Goal: Complete application form: Complete application form

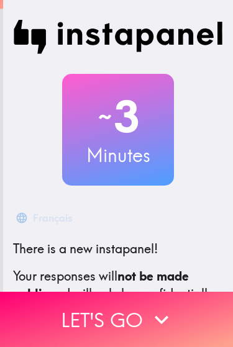
click at [169, 317] on icon "button" at bounding box center [161, 319] width 27 height 27
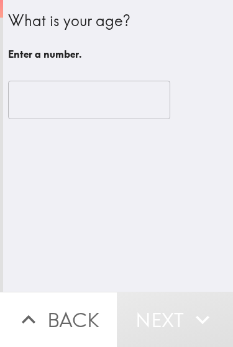
click at [127, 105] on input "number" at bounding box center [89, 100] width 162 height 38
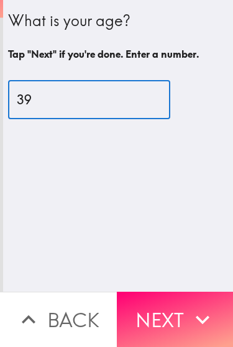
type input "39"
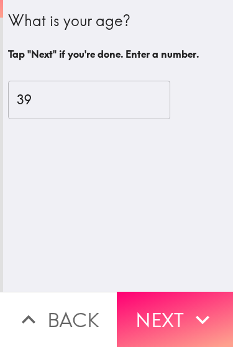
click at [177, 324] on button "Next" at bounding box center [175, 318] width 117 height 55
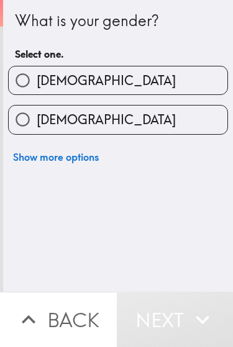
click at [166, 120] on label "[DEMOGRAPHIC_DATA]" at bounding box center [118, 119] width 218 height 28
click at [37, 120] on input "[DEMOGRAPHIC_DATA]" at bounding box center [23, 119] width 28 height 28
radio input "true"
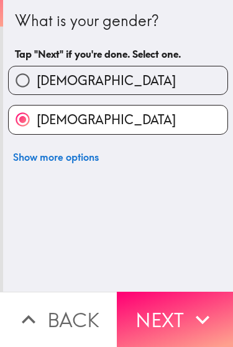
click at [175, 299] on button "Next" at bounding box center [175, 318] width 117 height 55
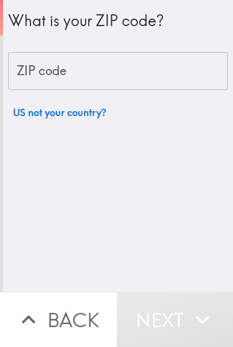
click at [192, 71] on input "ZIP code" at bounding box center [118, 71] width 220 height 38
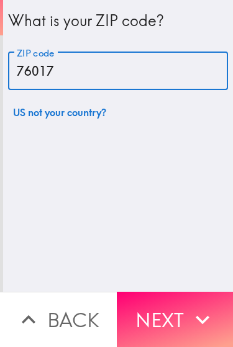
type input "76017"
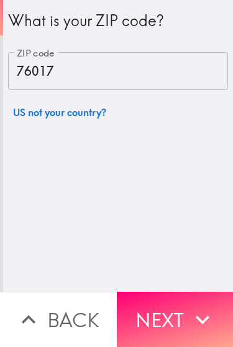
click at [174, 303] on button "Next" at bounding box center [175, 318] width 117 height 55
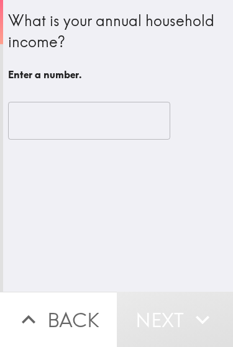
click at [140, 135] on input "number" at bounding box center [89, 121] width 162 height 38
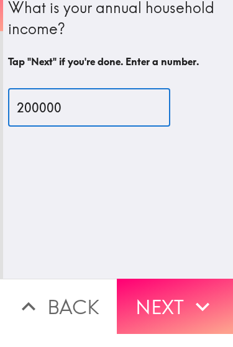
type input "200000"
click at [160, 166] on div "What is your annual household income? Tap "Next" if you're done. Enter a number…" at bounding box center [117, 145] width 229 height 291
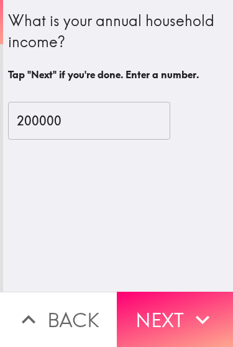
click at [181, 346] on button "Next" at bounding box center [175, 318] width 117 height 55
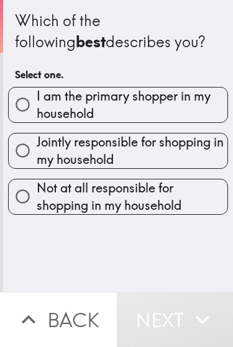
click at [187, 105] on span "I am the primary shopper in my household" at bounding box center [132, 104] width 190 height 35
click at [37, 105] on input "I am the primary shopper in my household" at bounding box center [23, 105] width 28 height 28
radio input "true"
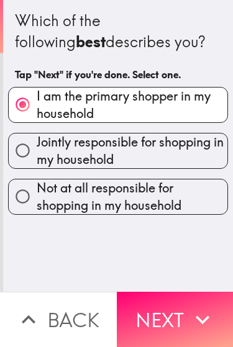
click at [192, 313] on icon "button" at bounding box center [202, 319] width 27 height 27
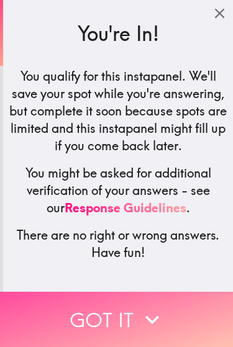
click at [170, 319] on button "Got it" at bounding box center [116, 318] width 233 height 55
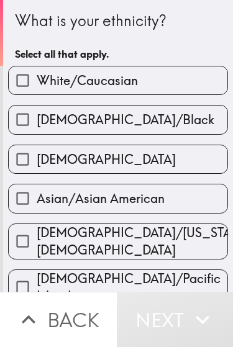
click at [127, 168] on label "[DEMOGRAPHIC_DATA]" at bounding box center [118, 159] width 218 height 28
click at [37, 168] on input "[DEMOGRAPHIC_DATA]" at bounding box center [23, 159] width 28 height 28
checkbox input "true"
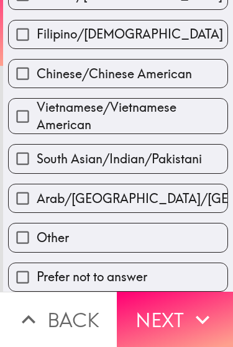
scroll to position [556, 0]
click at [184, 320] on button "Next" at bounding box center [175, 318] width 117 height 55
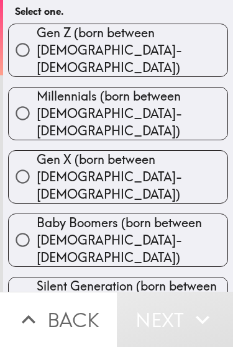
click at [157, 94] on span "Millennials (born between [DEMOGRAPHIC_DATA]-[DEMOGRAPHIC_DATA])" at bounding box center [132, 113] width 190 height 52
click at [37, 99] on input "Millennials (born between [DEMOGRAPHIC_DATA]-[DEMOGRAPHIC_DATA])" at bounding box center [23, 113] width 28 height 28
radio input "true"
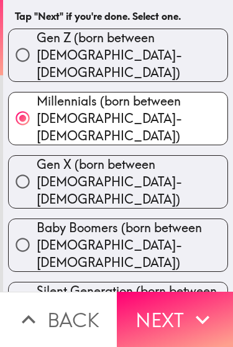
scroll to position [58, 0]
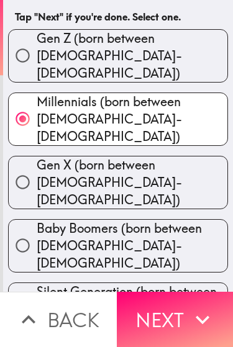
click at [180, 336] on button "Next" at bounding box center [175, 318] width 117 height 55
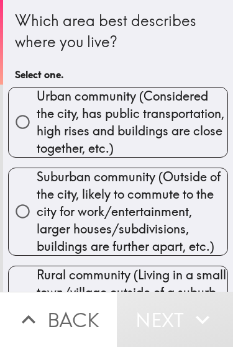
click at [188, 219] on span "Suburban community (Outside of the city, likely to commute to the city for work…" at bounding box center [132, 211] width 190 height 87
click at [37, 219] on input "Suburban community (Outside of the city, likely to commute to the city for work…" at bounding box center [23, 211] width 28 height 28
radio input "true"
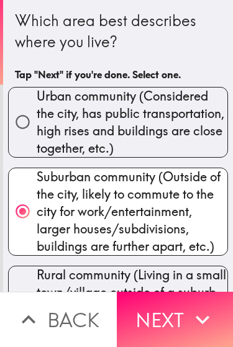
click at [181, 334] on button "Next" at bounding box center [175, 318] width 117 height 55
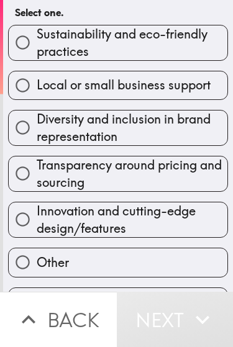
scroll to position [85, 0]
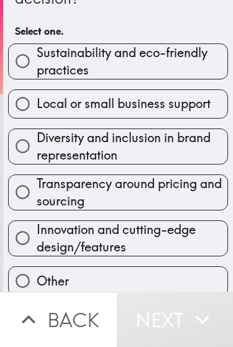
click at [201, 44] on span "Sustainability and eco-friendly practices" at bounding box center [132, 61] width 190 height 35
click at [37, 47] on input "Sustainability and eco-friendly practices" at bounding box center [23, 61] width 28 height 28
radio input "true"
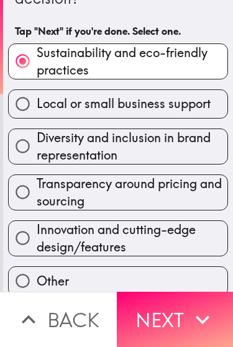
click at [205, 326] on icon "button" at bounding box center [202, 319] width 27 height 27
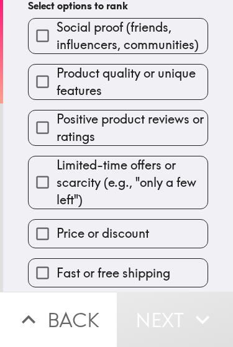
scroll to position [260, 0]
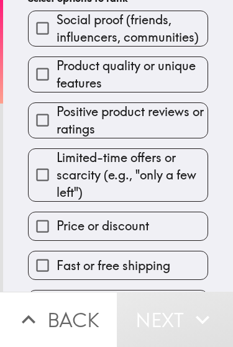
click at [117, 171] on span "Limited-time offers or scarcity (e.g., "only a few left")" at bounding box center [131, 175] width 151 height 52
click at [56, 171] on input "Limited-time offers or scarcity (e.g., "only a few left")" at bounding box center [43, 175] width 28 height 28
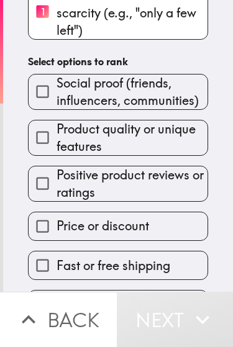
click at [157, 120] on span "Product quality or unique features" at bounding box center [131, 137] width 151 height 35
click at [56, 123] on input "Product quality or unique features" at bounding box center [43, 137] width 28 height 28
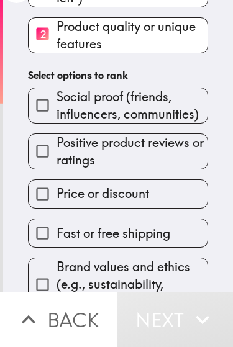
scroll to position [291, 0]
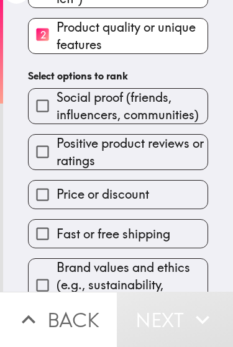
click at [104, 259] on span "Brand values and ethics (e.g., sustainability, transparency)" at bounding box center [131, 285] width 151 height 52
click at [56, 271] on input "Brand values and ethics (e.g., sustainability, transparency)" at bounding box center [43, 285] width 28 height 28
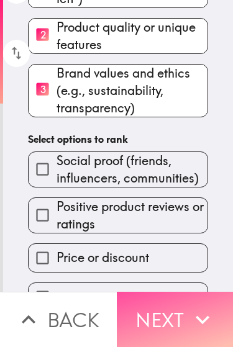
click at [200, 319] on icon "button" at bounding box center [202, 319] width 14 height 9
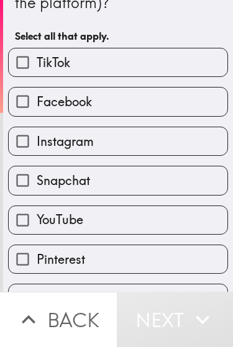
scroll to position [130, 0]
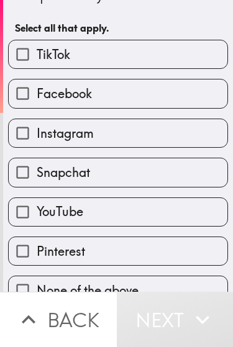
click at [179, 60] on label "TikTok" at bounding box center [118, 54] width 218 height 28
click at [37, 60] on input "TikTok" at bounding box center [23, 54] width 28 height 28
checkbox input "true"
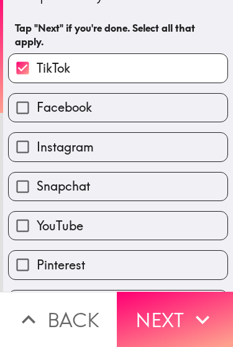
click at [147, 154] on label "Instagram" at bounding box center [118, 147] width 218 height 28
click at [37, 154] on input "Instagram" at bounding box center [23, 147] width 28 height 28
checkbox input "true"
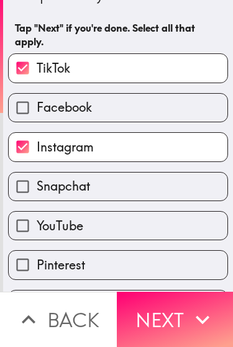
click at [149, 231] on label "YouTube" at bounding box center [118, 225] width 218 height 28
click at [37, 231] on input "YouTube" at bounding box center [23, 225] width 28 height 28
checkbox input "true"
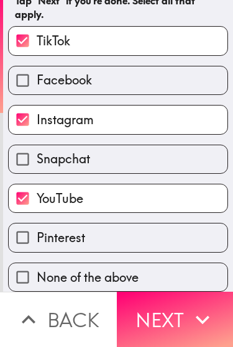
scroll to position [159, 0]
click at [185, 329] on button "Next" at bounding box center [175, 318] width 117 height 55
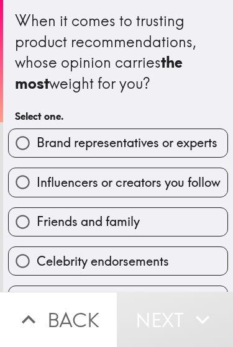
click at [201, 146] on span "Brand representatives or experts" at bounding box center [127, 142] width 180 height 17
click at [37, 146] on input "Brand representatives or experts" at bounding box center [23, 143] width 28 height 28
radio input "true"
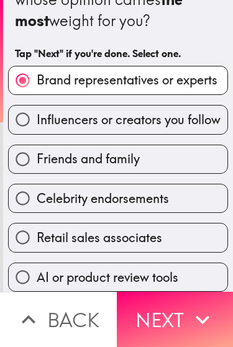
scroll to position [65, 0]
click at [179, 326] on button "Next" at bounding box center [175, 318] width 117 height 55
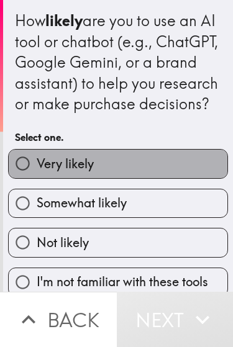
click at [182, 176] on label "Very likely" at bounding box center [118, 163] width 218 height 28
click at [37, 176] on input "Very likely" at bounding box center [23, 163] width 28 height 28
radio input "true"
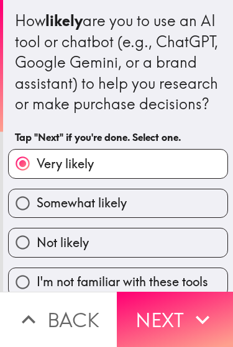
click at [189, 340] on button "Next" at bounding box center [175, 318] width 117 height 55
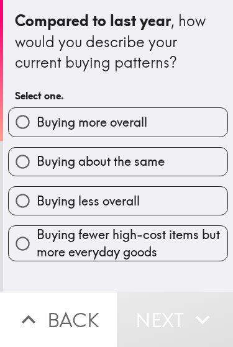
click at [192, 117] on label "Buying more overall" at bounding box center [118, 122] width 218 height 28
click at [37, 117] on input "Buying more overall" at bounding box center [23, 122] width 28 height 28
radio input "true"
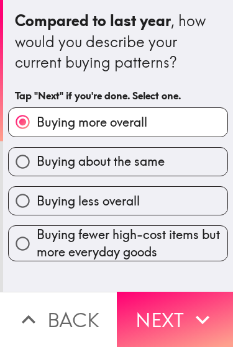
click at [180, 304] on button "Next" at bounding box center [175, 318] width 117 height 55
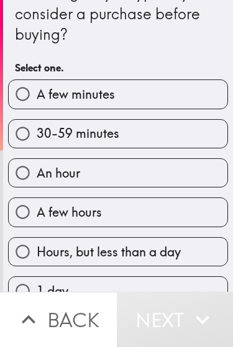
scroll to position [29, 0]
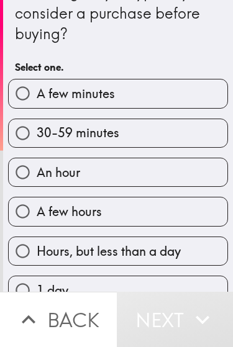
click at [140, 169] on label "An hour" at bounding box center [118, 172] width 218 height 28
click at [37, 169] on input "An hour" at bounding box center [23, 172] width 28 height 28
radio input "true"
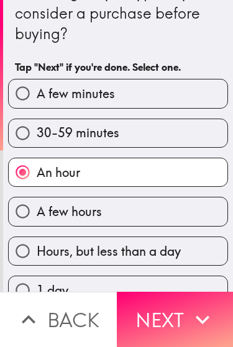
click at [171, 146] on label "30-59 minutes" at bounding box center [118, 133] width 218 height 28
click at [37, 146] on input "30-59 minutes" at bounding box center [23, 133] width 28 height 28
radio input "true"
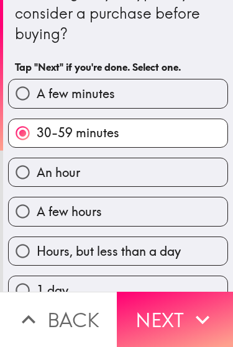
click at [195, 309] on icon "button" at bounding box center [202, 319] width 27 height 27
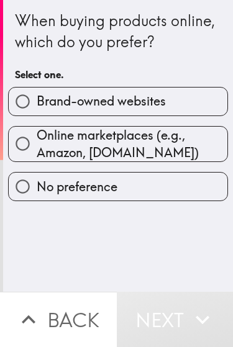
click at [162, 144] on span "Online marketplaces (e.g., Amazon, [DOMAIN_NAME])" at bounding box center [132, 143] width 190 height 35
click at [37, 144] on input "Online marketplaces (e.g., Amazon, [DOMAIN_NAME])" at bounding box center [23, 144] width 28 height 28
radio input "true"
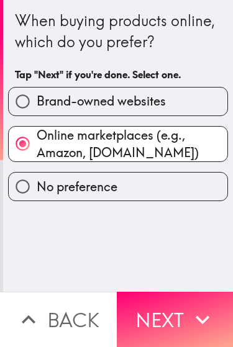
click at [180, 314] on button "Next" at bounding box center [175, 318] width 117 height 55
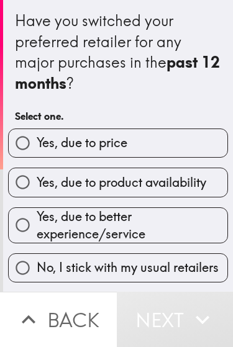
click at [188, 171] on label "Yes, due to product availability" at bounding box center [118, 182] width 218 height 28
click at [37, 171] on input "Yes, due to product availability" at bounding box center [23, 182] width 28 height 28
radio input "true"
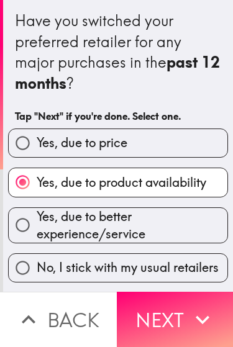
click at [175, 314] on button "Next" at bounding box center [175, 318] width 117 height 55
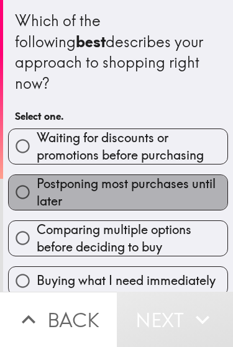
click at [197, 188] on span "Postponing most purchases until later" at bounding box center [132, 192] width 190 height 35
click at [37, 188] on input "Postponing most purchases until later" at bounding box center [23, 192] width 28 height 28
radio input "true"
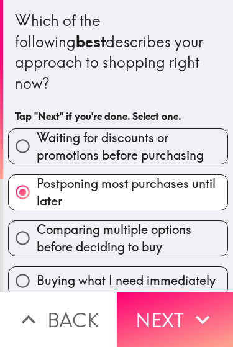
click at [177, 313] on button "Next" at bounding box center [175, 318] width 117 height 55
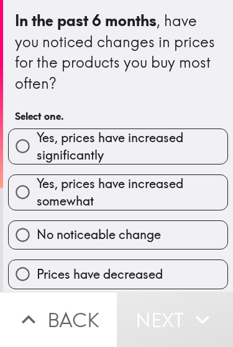
click at [185, 194] on span "Yes, prices have increased somewhat" at bounding box center [132, 192] width 190 height 35
click at [37, 194] on input "Yes, prices have increased somewhat" at bounding box center [23, 192] width 28 height 28
radio input "true"
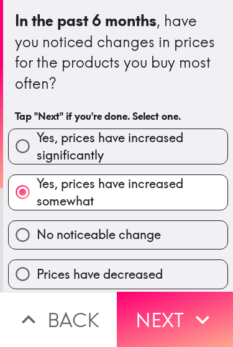
click at [192, 314] on icon "button" at bounding box center [202, 319] width 27 height 27
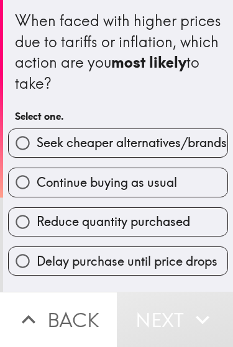
click at [192, 185] on label "Continue buying as usual" at bounding box center [118, 182] width 218 height 28
click at [37, 185] on input "Continue buying as usual" at bounding box center [23, 182] width 28 height 28
radio input "true"
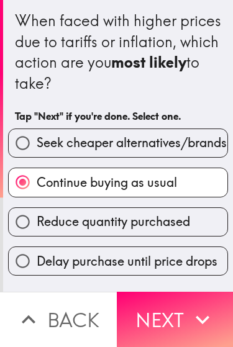
click at [203, 319] on icon "button" at bounding box center [202, 319] width 14 height 9
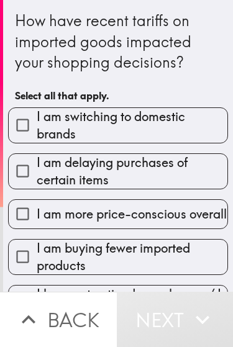
click at [151, 182] on span "I am delaying purchases of certain items" at bounding box center [132, 171] width 190 height 35
click at [37, 182] on input "I am delaying purchases of certain items" at bounding box center [23, 171] width 28 height 28
checkbox input "true"
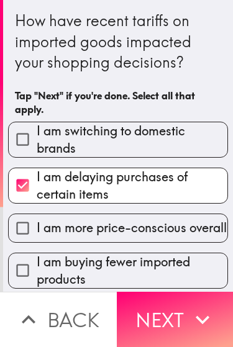
click at [190, 304] on button "Next" at bounding box center [175, 318] width 117 height 55
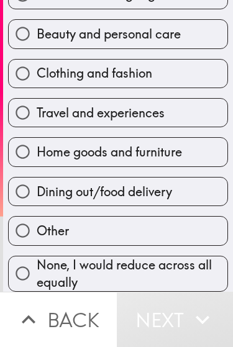
scroll to position [151, 0]
click at [88, 193] on span "Dining out/food delivery" at bounding box center [104, 191] width 135 height 17
click at [37, 193] on input "Dining out/food delivery" at bounding box center [23, 191] width 28 height 28
radio input "true"
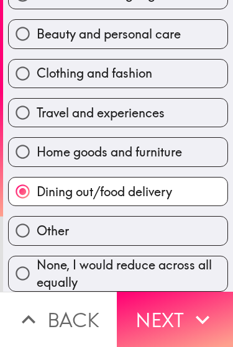
click at [158, 313] on button "Next" at bounding box center [175, 318] width 117 height 55
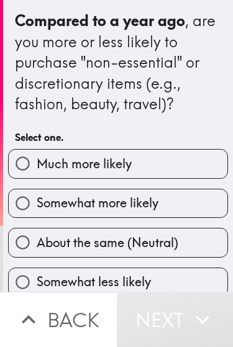
click at [158, 244] on span "About the same (Neutral)" at bounding box center [107, 242] width 141 height 17
click at [37, 244] on input "About the same (Neutral)" at bounding box center [23, 242] width 28 height 28
radio input "true"
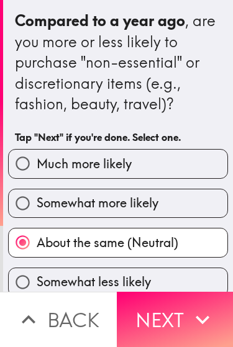
click at [196, 324] on icon "button" at bounding box center [202, 319] width 27 height 27
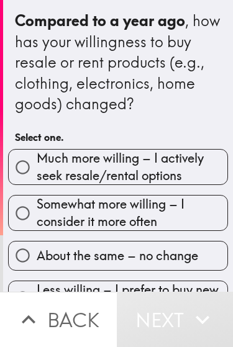
click at [188, 228] on span "Somewhat more willing – I consider it more often" at bounding box center [132, 212] width 190 height 35
click at [37, 227] on input "Somewhat more willing – I consider it more often" at bounding box center [23, 213] width 28 height 28
radio input "true"
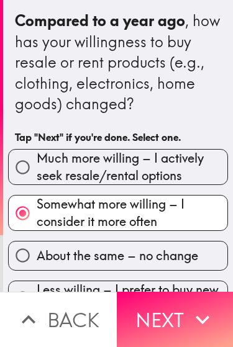
click at [189, 324] on icon "button" at bounding box center [202, 319] width 27 height 27
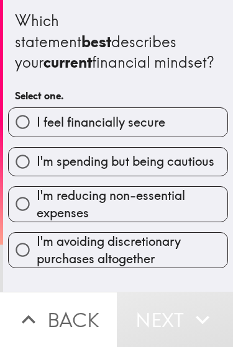
click at [60, 331] on button "Back" at bounding box center [58, 318] width 117 height 55
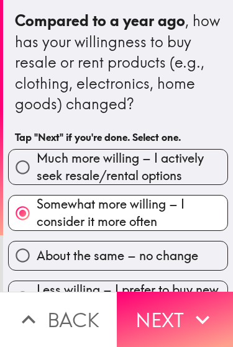
click at [203, 335] on button "Next" at bounding box center [175, 318] width 117 height 55
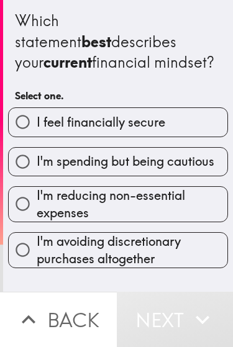
click at [82, 327] on button "Back" at bounding box center [58, 318] width 117 height 55
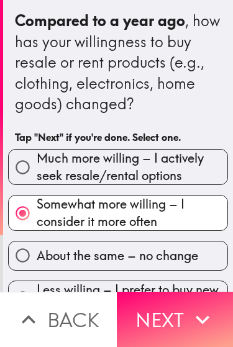
click at [183, 333] on button "Next" at bounding box center [175, 318] width 117 height 55
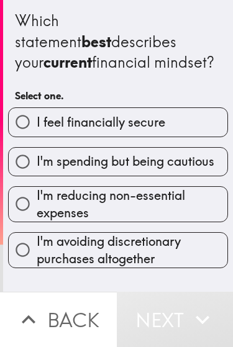
click at [192, 133] on label "I feel financially secure" at bounding box center [118, 122] width 218 height 28
click at [37, 133] on input "I feel financially secure" at bounding box center [23, 122] width 28 height 28
radio input "true"
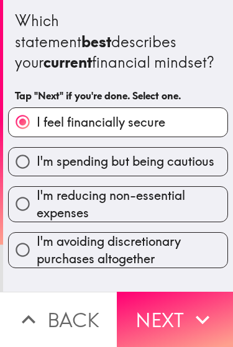
click at [208, 319] on icon "button" at bounding box center [202, 319] width 27 height 27
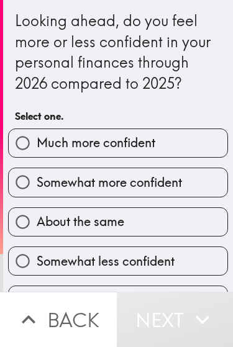
click at [179, 231] on label "About the same" at bounding box center [118, 222] width 218 height 28
click at [37, 231] on input "About the same" at bounding box center [23, 222] width 28 height 28
radio input "true"
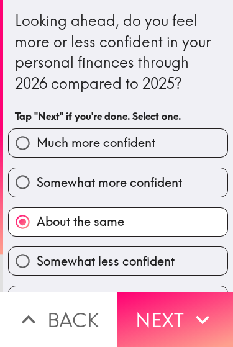
click at [187, 319] on button "Next" at bounding box center [175, 318] width 117 height 55
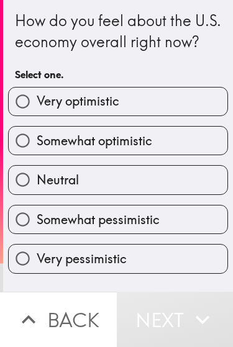
click at [201, 115] on label "Very optimistic" at bounding box center [118, 101] width 218 height 28
click at [37, 115] on input "Very optimistic" at bounding box center [23, 101] width 28 height 28
radio input "true"
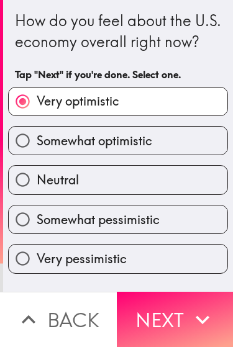
click at [169, 154] on label "Somewhat optimistic" at bounding box center [118, 140] width 218 height 28
click at [37, 154] on input "Somewhat optimistic" at bounding box center [23, 140] width 28 height 28
radio input "true"
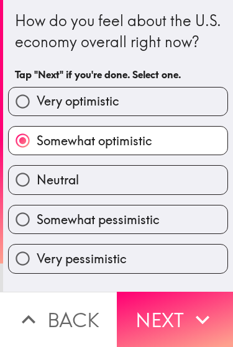
click at [169, 193] on label "Neutral" at bounding box center [118, 180] width 218 height 28
click at [37, 193] on input "Neutral" at bounding box center [23, 180] width 28 height 28
radio input "true"
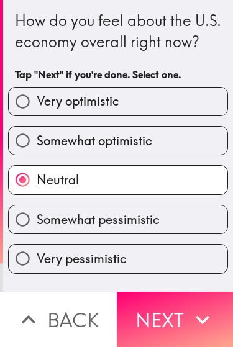
click at [185, 314] on button "Next" at bounding box center [175, 318] width 117 height 55
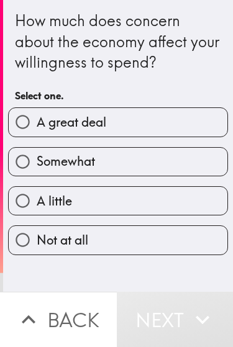
click at [171, 164] on label "Somewhat" at bounding box center [118, 162] width 218 height 28
click at [37, 164] on input "Somewhat" at bounding box center [23, 162] width 28 height 28
radio input "true"
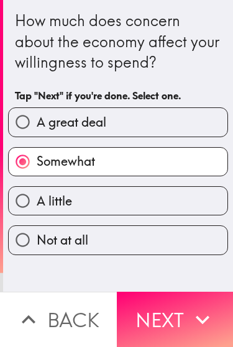
click at [149, 208] on label "A little" at bounding box center [118, 201] width 218 height 28
click at [37, 208] on input "A little" at bounding box center [23, 201] width 28 height 28
radio input "true"
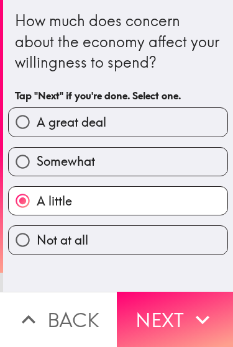
click at [186, 321] on button "Next" at bounding box center [175, 318] width 117 height 55
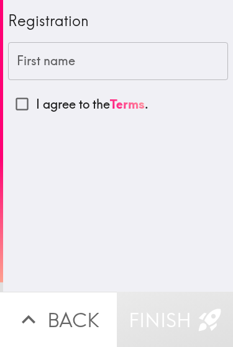
click at [142, 71] on input "First name" at bounding box center [118, 61] width 220 height 38
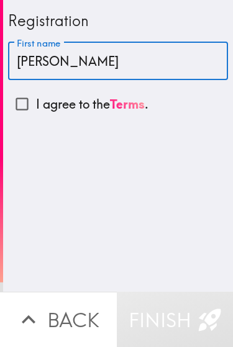
type input "[PERSON_NAME]"
click at [24, 108] on input "I agree to the Terms ." at bounding box center [22, 104] width 28 height 28
checkbox input "true"
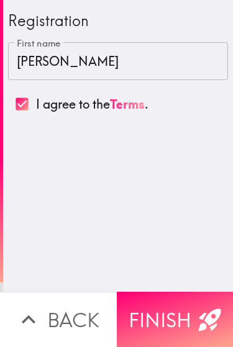
click at [195, 313] on button "Finish" at bounding box center [175, 318] width 117 height 55
